Goal: Transaction & Acquisition: Subscribe to service/newsletter

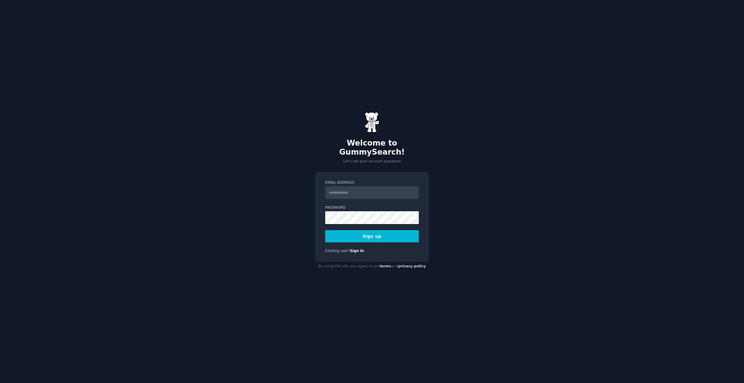
click at [348, 191] on input "Email Address" at bounding box center [372, 192] width 94 height 13
type input "**********"
click at [363, 230] on button "Sign up" at bounding box center [372, 236] width 94 height 12
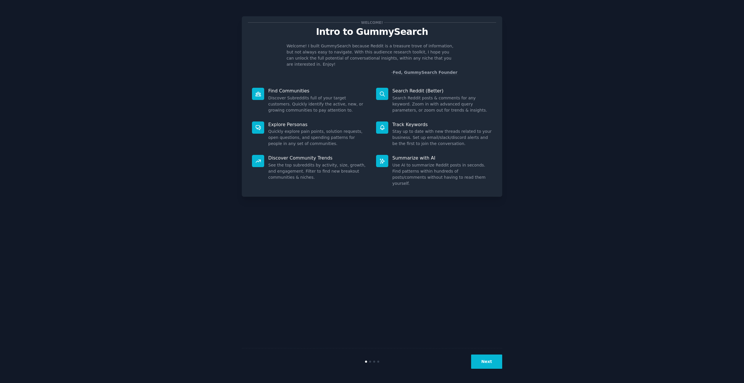
click at [493, 364] on button "Next" at bounding box center [486, 362] width 31 height 14
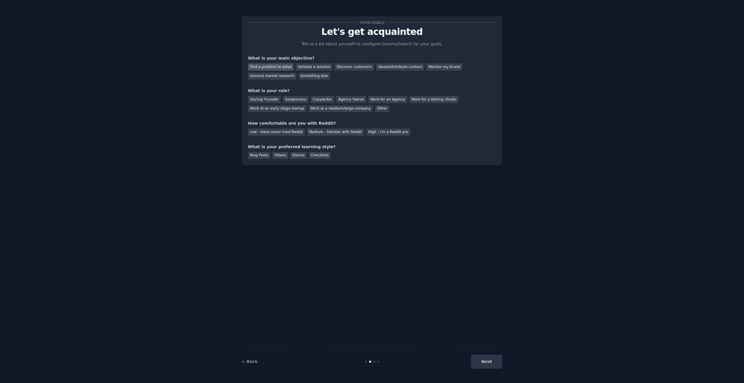
click at [274, 67] on div "Find a problem to solve" at bounding box center [271, 66] width 46 height 7
click at [308, 68] on div "Validate a solution" at bounding box center [314, 66] width 37 height 7
click at [286, 68] on div "Find a problem to solve" at bounding box center [271, 66] width 46 height 7
click at [266, 100] on div "Startup Founder" at bounding box center [264, 99] width 33 height 7
click at [311, 130] on div "Medium - Familiar with Reddit" at bounding box center [335, 131] width 57 height 7
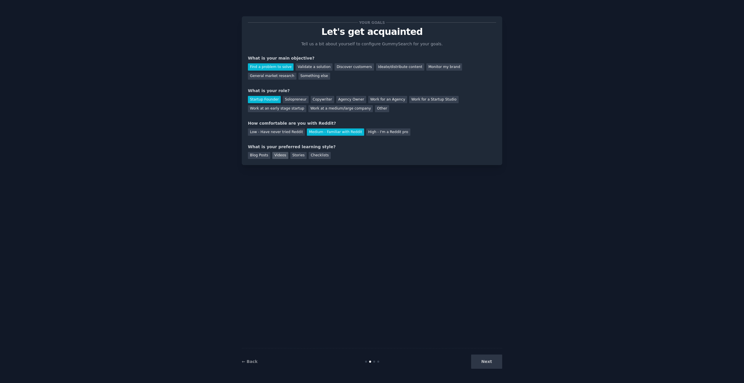
click at [282, 158] on div "Videos" at bounding box center [280, 155] width 16 height 7
click at [313, 155] on div "Checklists" at bounding box center [320, 155] width 22 height 7
click at [280, 155] on div "Videos" at bounding box center [280, 155] width 16 height 7
click at [496, 365] on button "Next" at bounding box center [486, 362] width 31 height 14
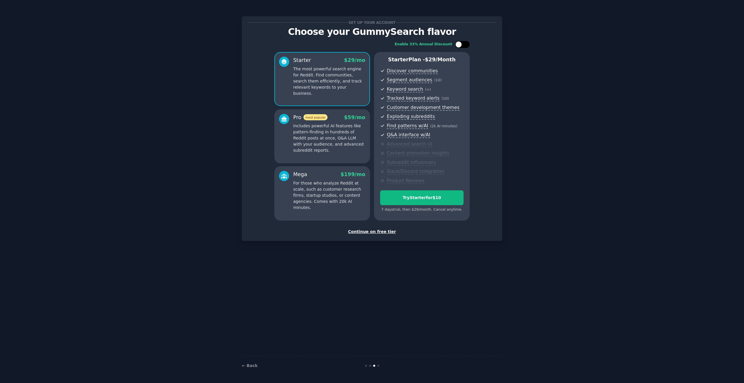
click at [464, 45] on div at bounding box center [465, 44] width 3 height 3
click at [463, 45] on div at bounding box center [466, 44] width 6 height 6
click at [464, 45] on div at bounding box center [465, 44] width 3 height 3
click at [463, 45] on div at bounding box center [466, 44] width 6 height 6
click at [463, 46] on div at bounding box center [462, 44] width 15 height 7
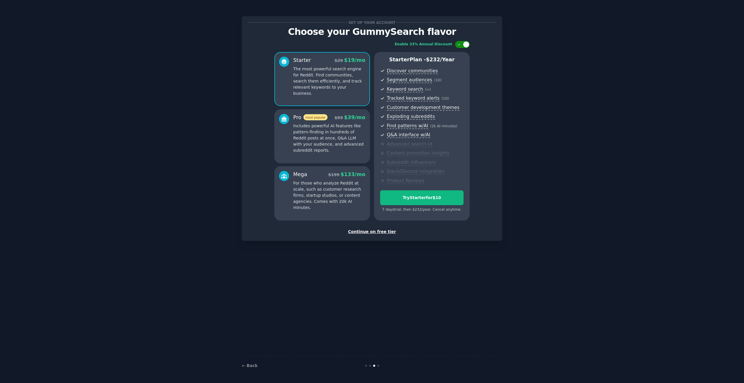
click at [463, 46] on div at bounding box center [466, 44] width 6 height 6
click at [307, 141] on p "Includes powerful AI features like pattern-finding in hundreds of Reddit posts …" at bounding box center [329, 138] width 72 height 31
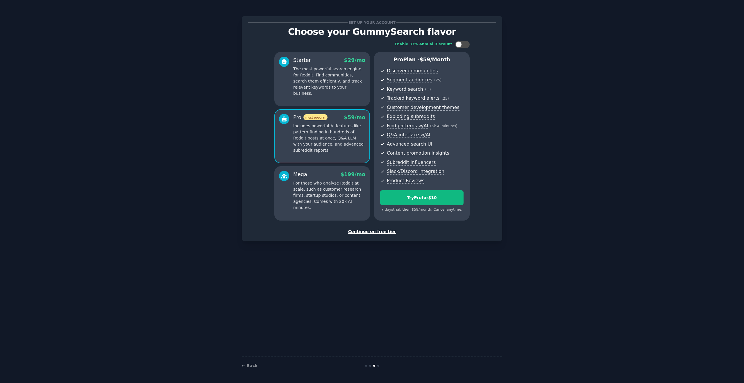
click at [323, 87] on p "The most powerful search engine for Reddit. Find communities, search them effic…" at bounding box center [329, 81] width 72 height 31
click at [323, 117] on span "most popular" at bounding box center [315, 117] width 24 height 6
click at [326, 184] on p "For those who analyze Reddit at scale, such as customer research firms, startup…" at bounding box center [329, 195] width 72 height 31
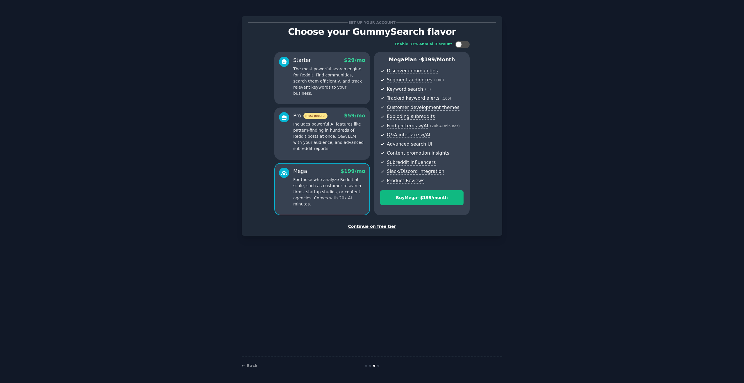
click at [327, 150] on p "Includes powerful AI features like pattern-finding in hundreds of Reddit posts …" at bounding box center [329, 136] width 72 height 31
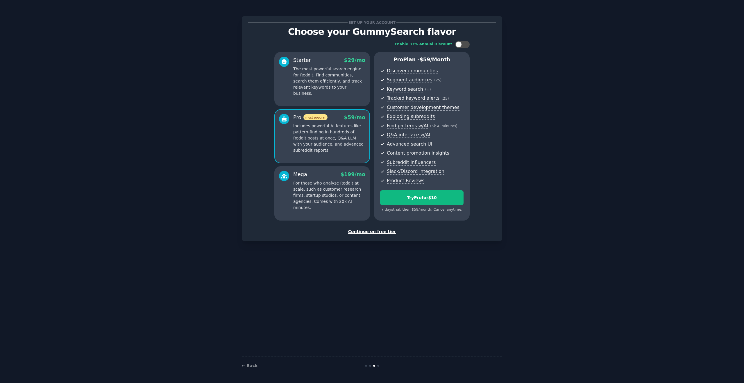
click at [328, 192] on p "For those who analyze Reddit at scale, such as customer research firms, startup…" at bounding box center [329, 195] width 72 height 31
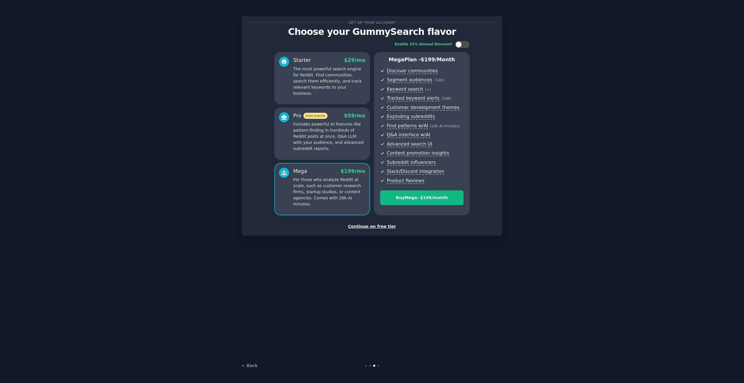
click at [327, 155] on div "Pro most popular $ 59 /mo Includes powerful AI features like pattern-finding in…" at bounding box center [322, 134] width 96 height 52
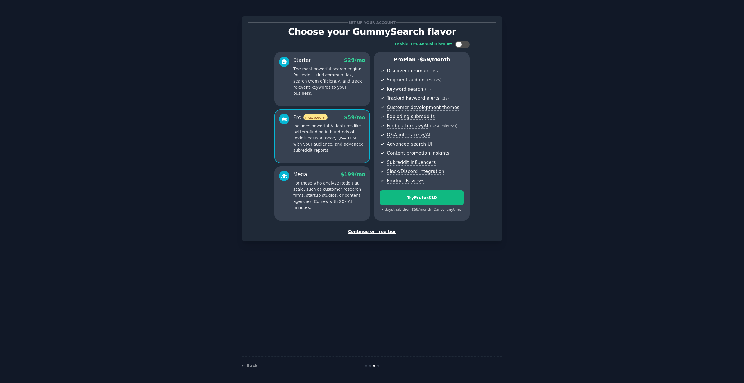
click at [321, 78] on p "The most powerful search engine for Reddit. Find communities, search them effic…" at bounding box center [329, 81] width 72 height 31
click at [321, 114] on span "most popular" at bounding box center [315, 117] width 24 height 6
click at [315, 73] on p "The most powerful search engine for Reddit. Find communities, search them effic…" at bounding box center [329, 81] width 72 height 31
click at [322, 121] on div "Pro most popular $ 59 /mo Includes powerful AI features like pattern-finding in…" at bounding box center [329, 134] width 72 height 40
click at [344, 85] on p "The most powerful search engine for Reddit. Find communities, search them effic…" at bounding box center [329, 81] width 72 height 31
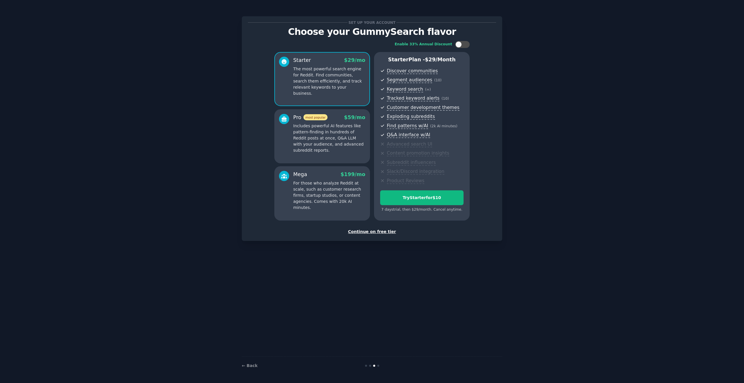
click at [347, 119] on span "$ 59 /mo" at bounding box center [354, 117] width 21 height 6
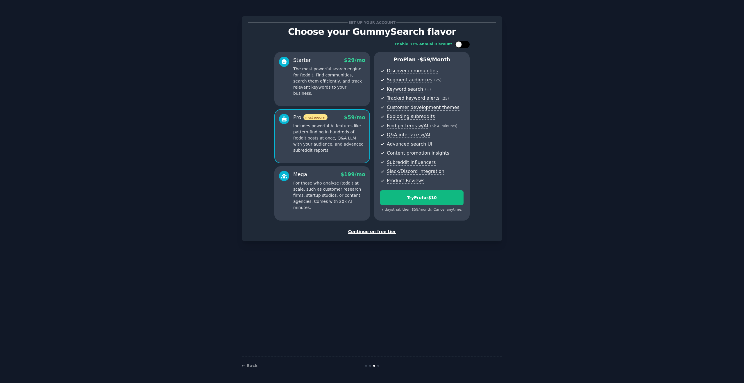
click at [462, 47] on div at bounding box center [462, 44] width 15 height 7
click at [462, 46] on div at bounding box center [462, 44] width 15 height 7
checkbox input "false"
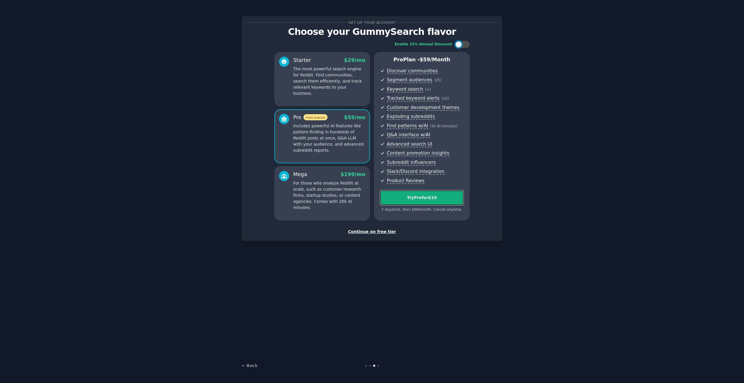
click at [443, 199] on div "Try Pro for $10" at bounding box center [421, 198] width 83 height 6
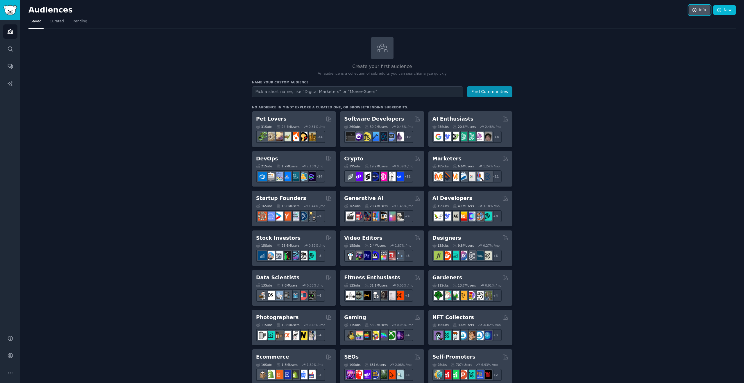
click at [699, 9] on link "Info" at bounding box center [700, 10] width 22 height 10
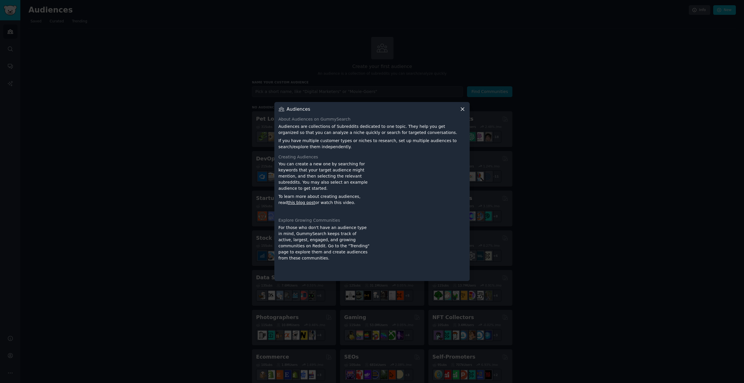
click at [461, 112] on icon at bounding box center [462, 109] width 6 height 6
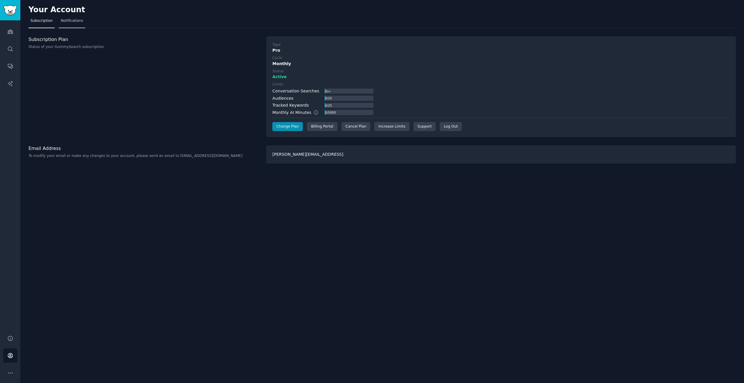
click at [61, 19] on span "Notifications" at bounding box center [72, 20] width 22 height 5
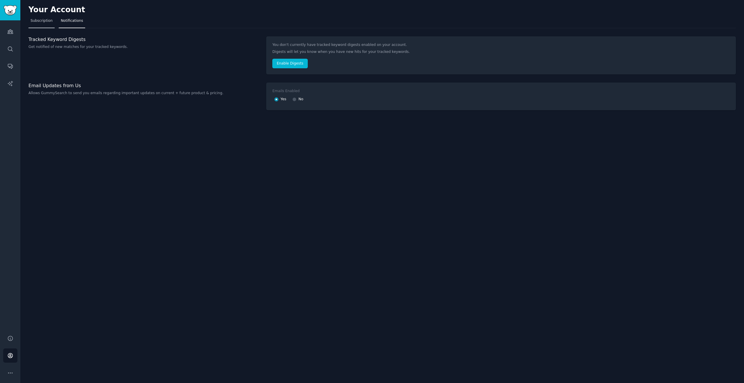
click at [50, 21] on span "Subscription" at bounding box center [42, 20] width 22 height 5
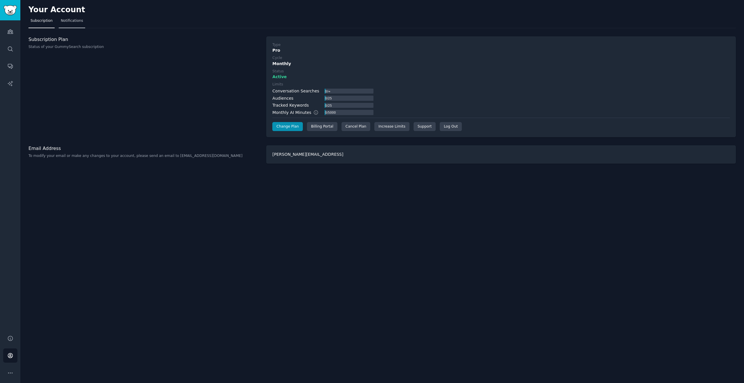
click at [69, 21] on span "Notifications" at bounding box center [72, 20] width 22 height 5
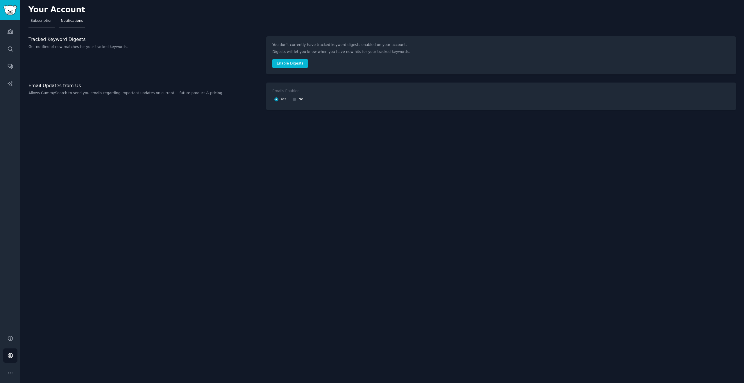
click at [47, 22] on span "Subscription" at bounding box center [42, 20] width 22 height 5
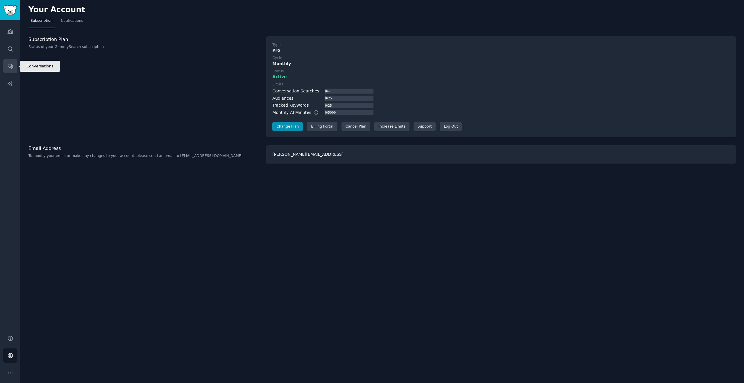
click at [9, 68] on icon "Sidebar" at bounding box center [10, 66] width 5 height 5
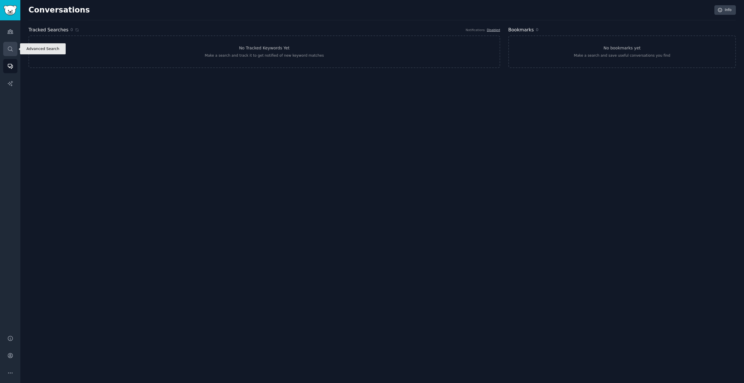
click at [10, 51] on icon "Sidebar" at bounding box center [10, 49] width 6 height 6
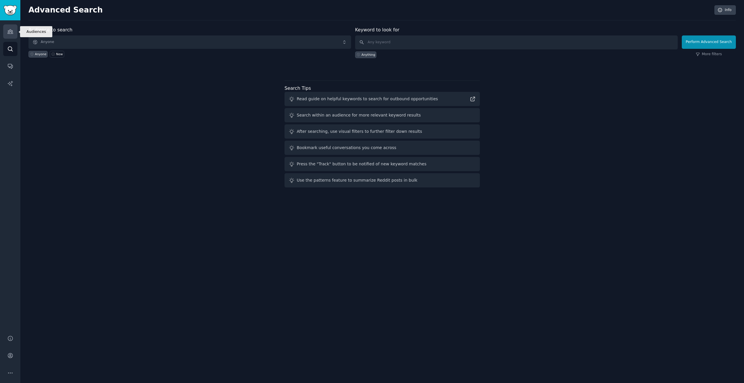
click at [13, 25] on link "Audiences" at bounding box center [10, 31] width 14 height 14
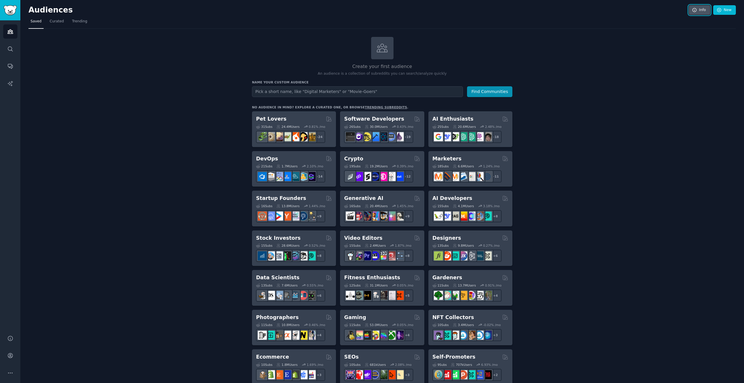
click at [698, 12] on link "Info" at bounding box center [700, 10] width 22 height 10
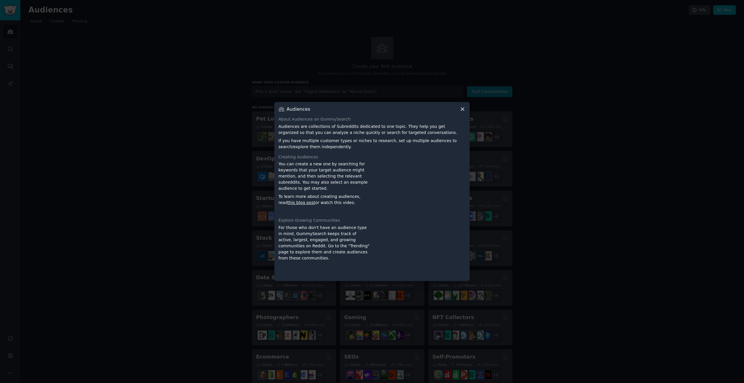
click at [457, 107] on div "Audiences" at bounding box center [371, 109] width 187 height 6
click at [460, 108] on icon at bounding box center [462, 109] width 6 height 6
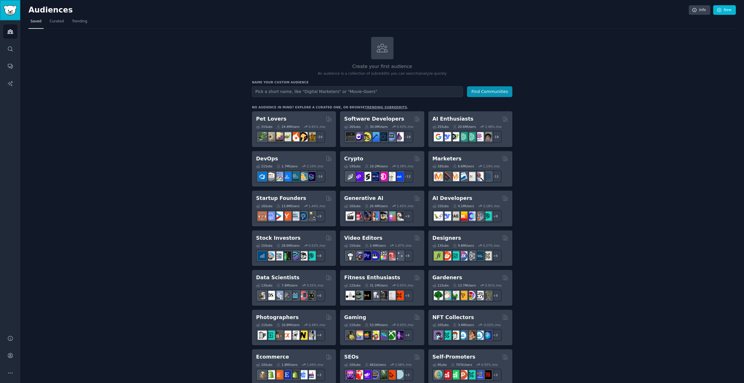
click at [2, 8] on link "Sidebar" at bounding box center [10, 10] width 20 height 20
click at [9, 357] on icon "Sidebar" at bounding box center [10, 355] width 6 height 6
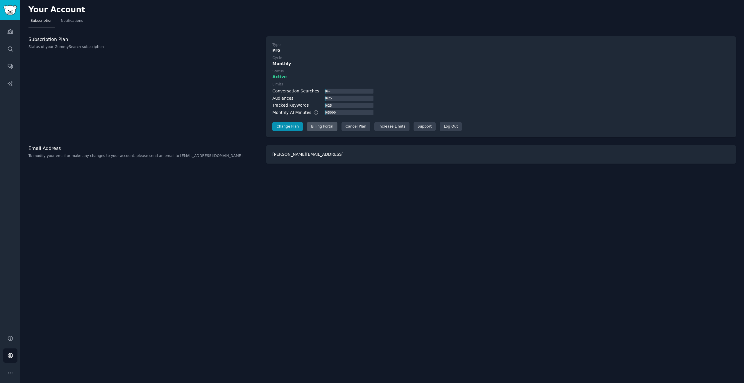
click at [325, 129] on div "Billing Portal" at bounding box center [322, 126] width 31 height 9
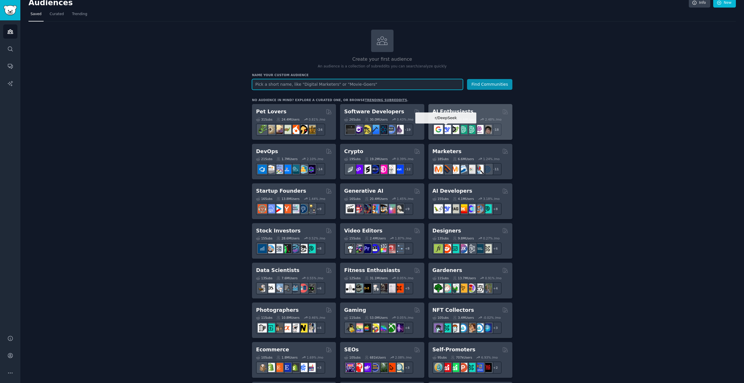
scroll to position [11, 0]
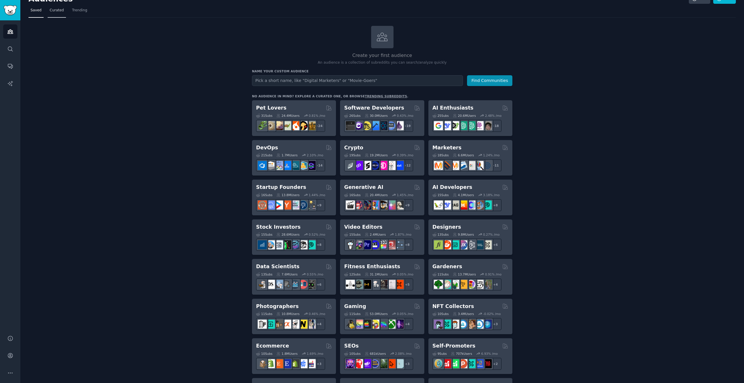
click at [59, 16] on link "Curated" at bounding box center [57, 12] width 18 height 12
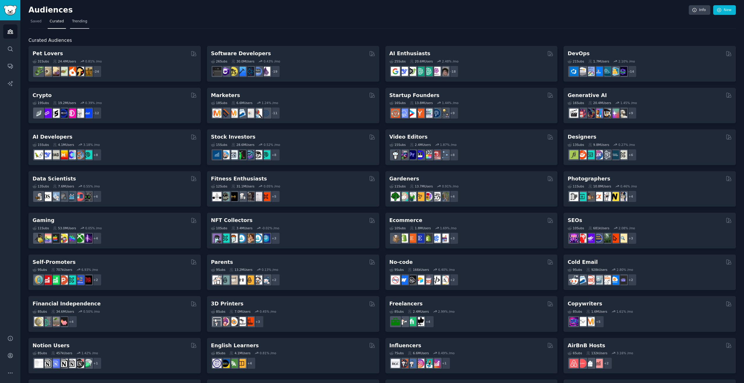
click at [83, 24] on span "Trending" at bounding box center [79, 21] width 15 height 5
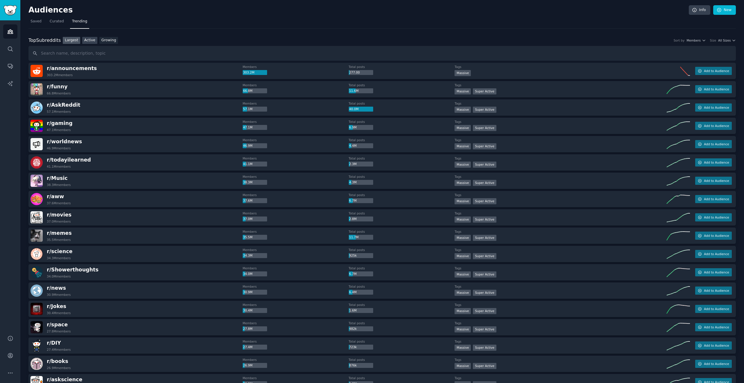
click at [93, 39] on link "Active" at bounding box center [89, 40] width 15 height 7
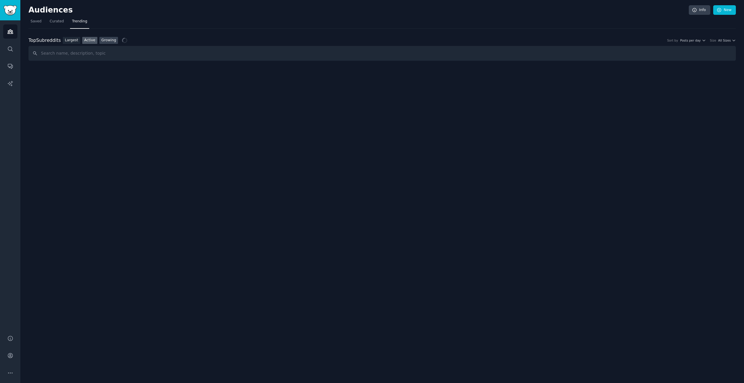
click at [109, 40] on link "Growing" at bounding box center [108, 40] width 19 height 7
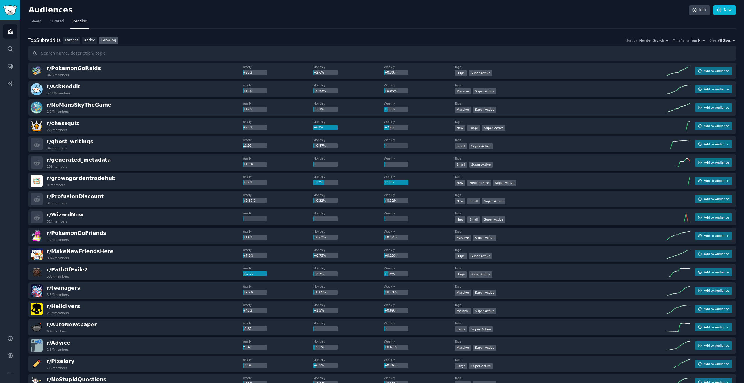
click at [724, 41] on span "All Sizes" at bounding box center [724, 40] width 12 height 4
